Goal: Find specific page/section

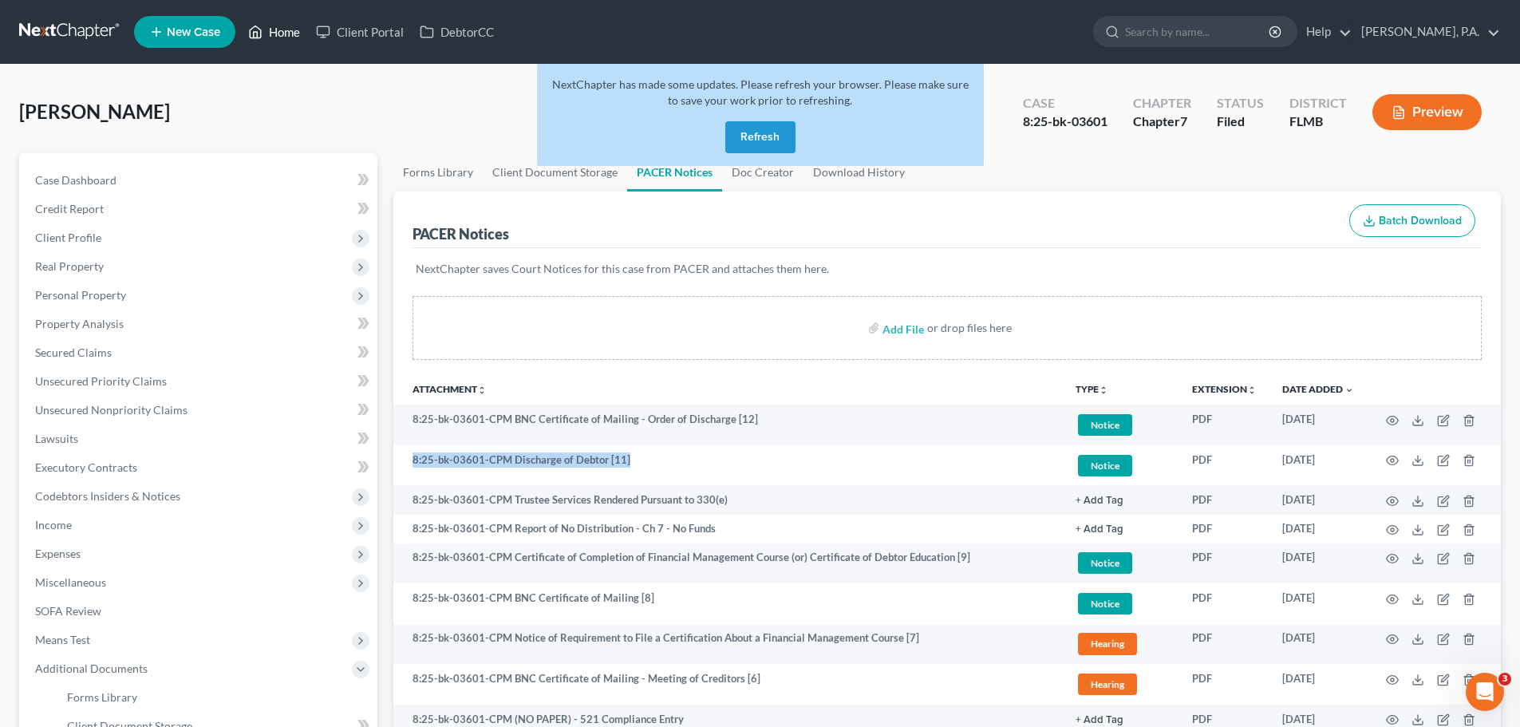
click at [290, 22] on link "Home" at bounding box center [274, 32] width 68 height 29
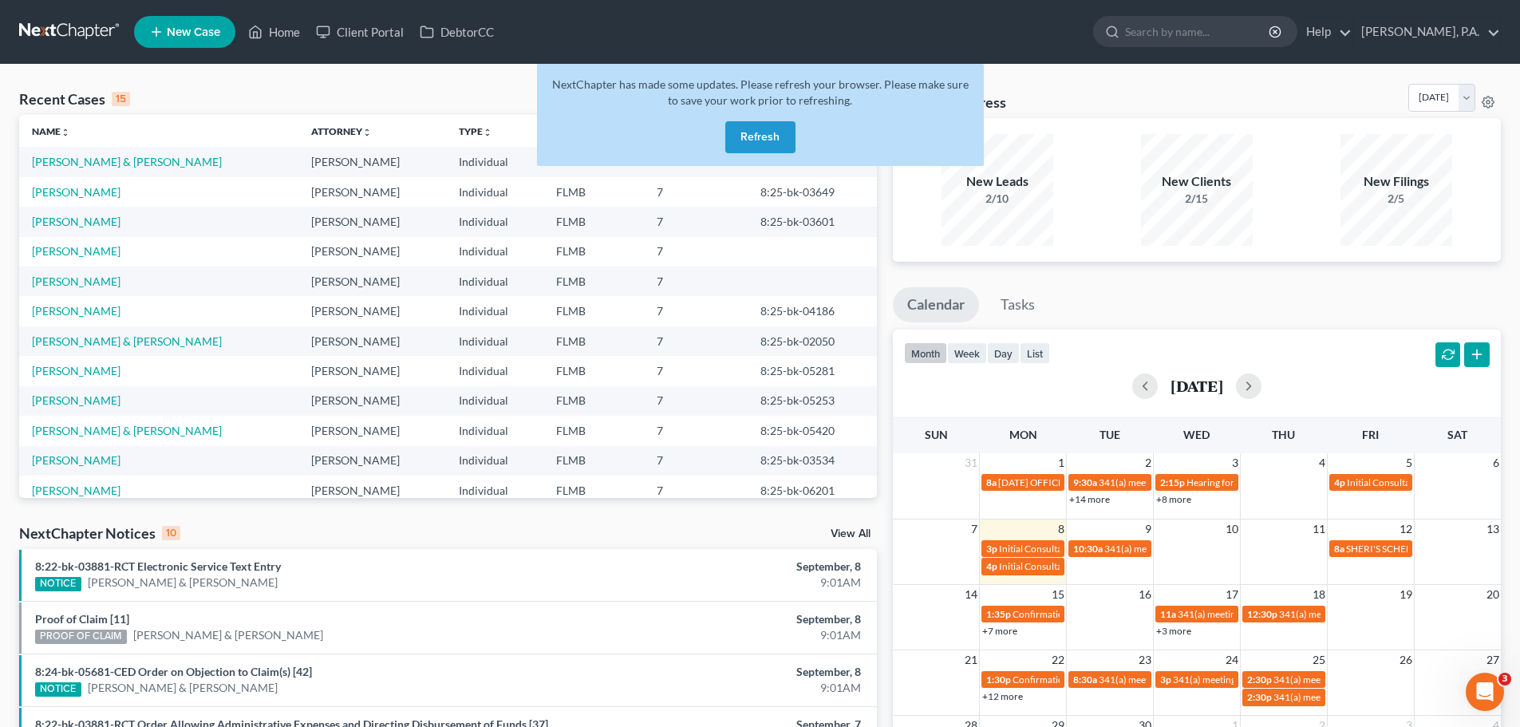
click at [745, 136] on button "Refresh" at bounding box center [760, 137] width 70 height 32
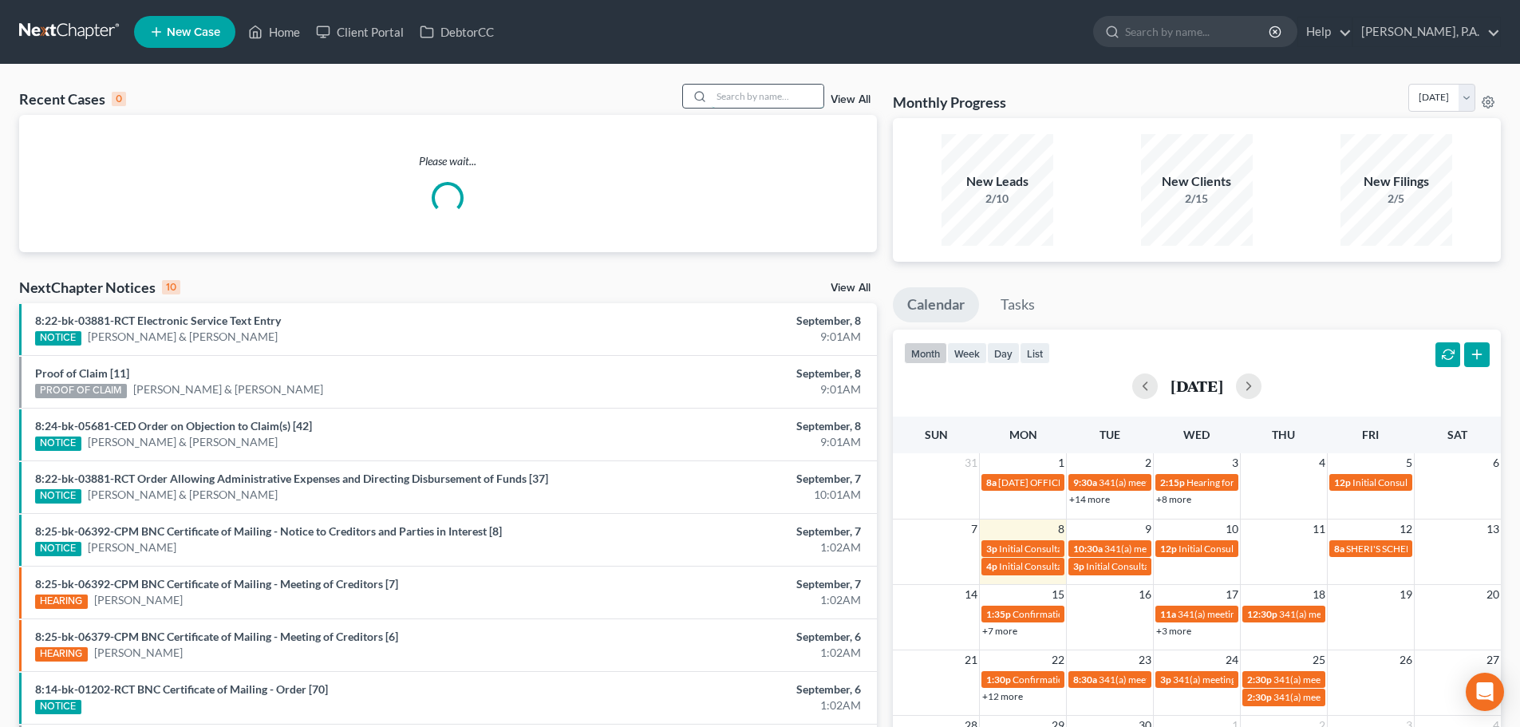
click at [720, 102] on input "search" at bounding box center [768, 96] width 112 height 23
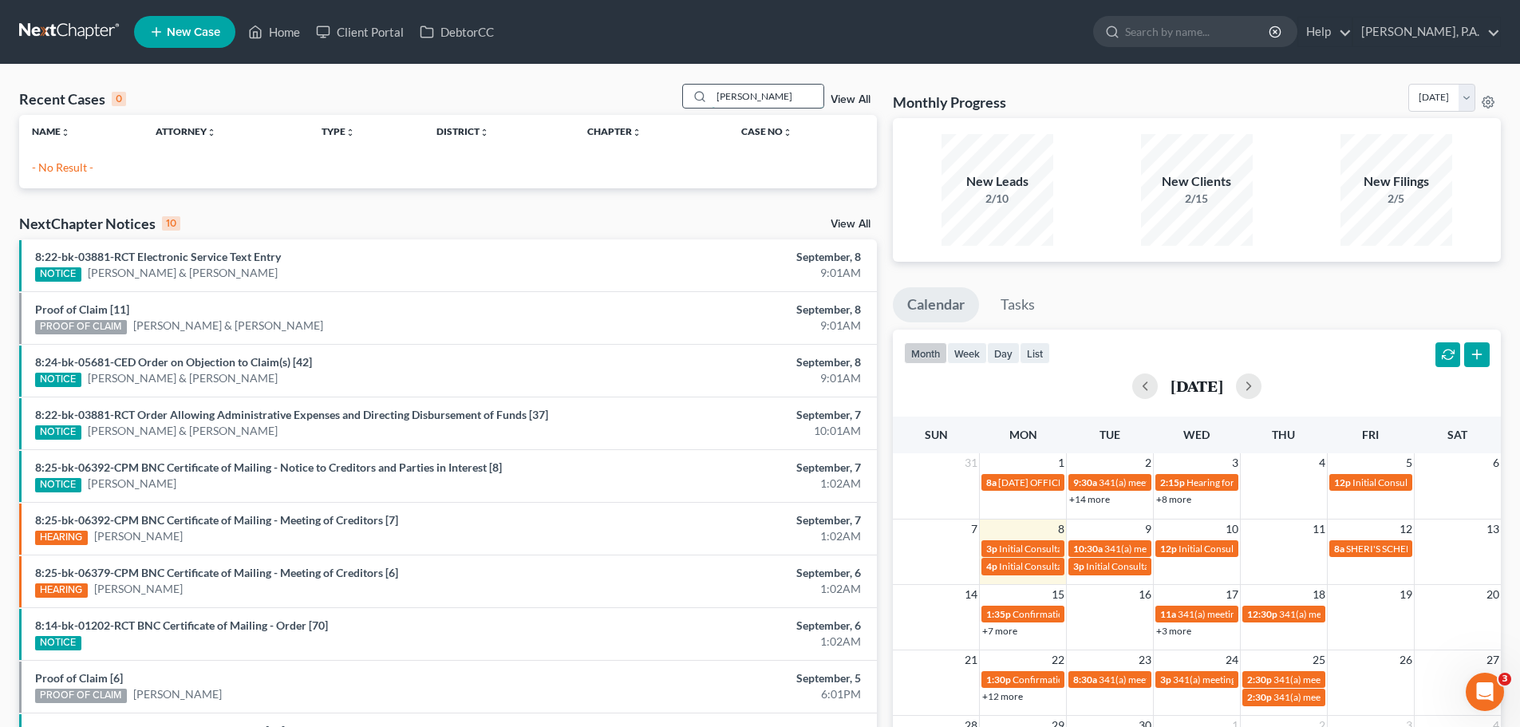
type input "kilgore"
click at [745, 97] on input "kilgore" at bounding box center [768, 96] width 112 height 23
click at [762, 98] on input "kilgore" at bounding box center [768, 96] width 112 height 23
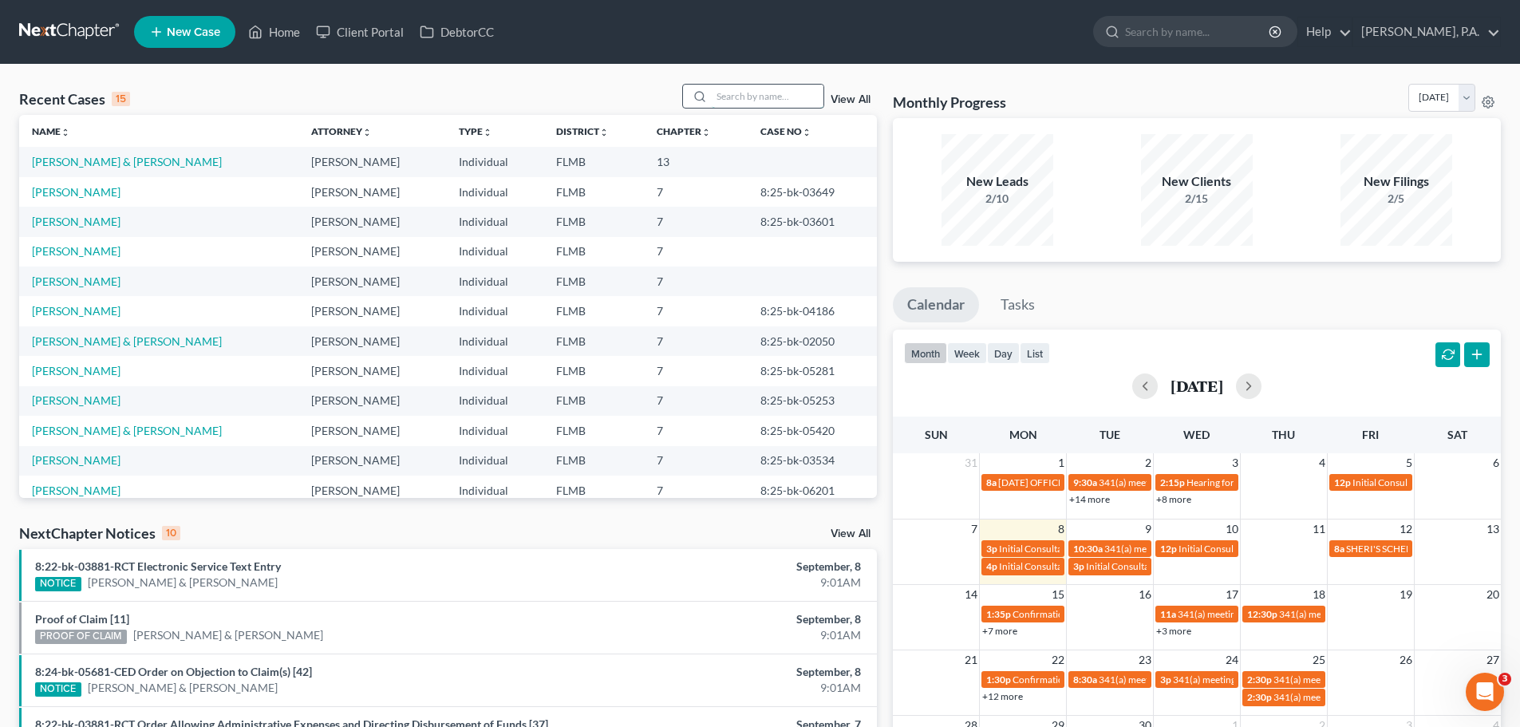
click at [788, 97] on input "search" at bounding box center [768, 96] width 112 height 23
click at [533, 82] on div "Recent Cases 15 View All Name unfold_more expand_more expand_less Attorney unfo…" at bounding box center [760, 592] width 1520 height 1055
